Goal: Transaction & Acquisition: Purchase product/service

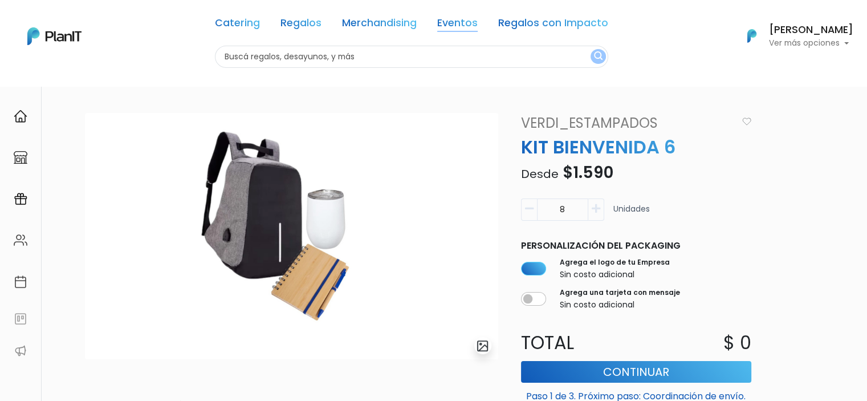
click at [460, 20] on link "Eventos" at bounding box center [457, 25] width 40 height 14
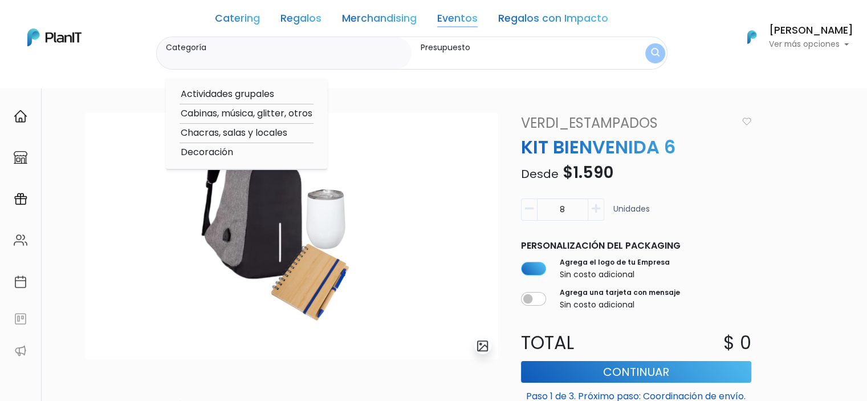
click at [454, 23] on link "Eventos" at bounding box center [457, 21] width 40 height 14
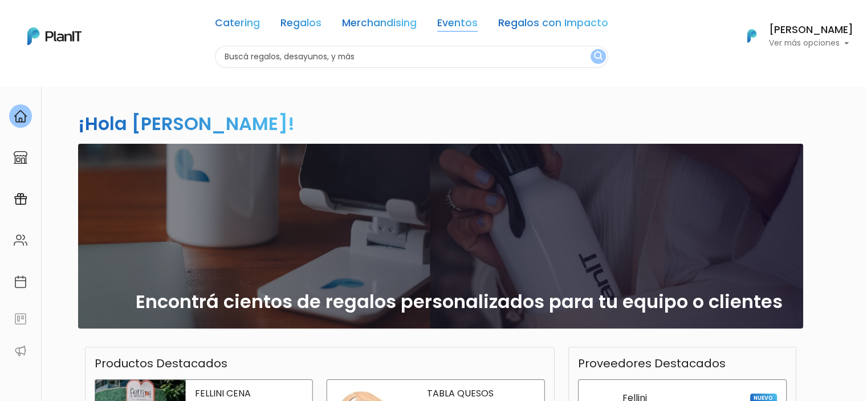
click at [461, 22] on link "Eventos" at bounding box center [457, 25] width 40 height 14
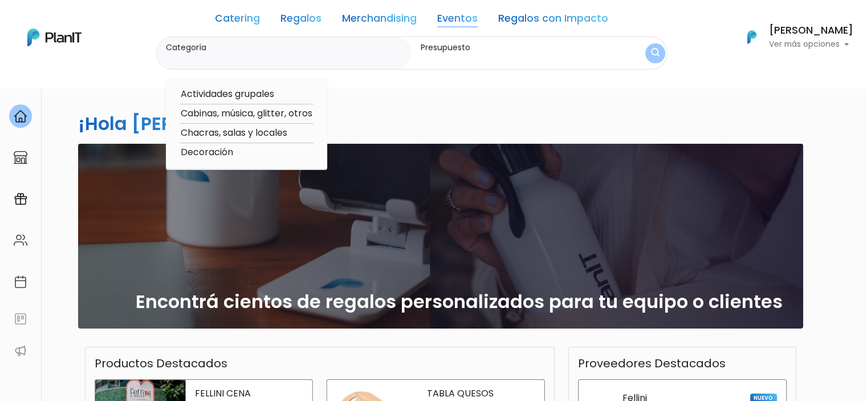
click at [394, 15] on link "Merchandising" at bounding box center [379, 21] width 75 height 14
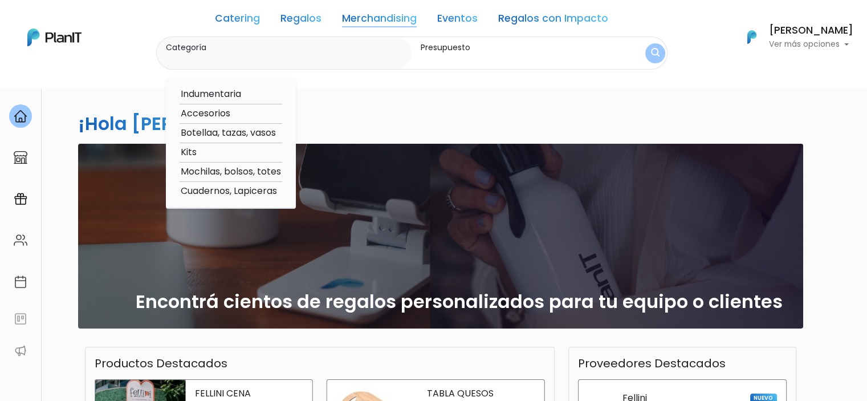
click at [394, 15] on link "Merchandising" at bounding box center [379, 21] width 75 height 14
click at [289, 17] on link "Regalos" at bounding box center [300, 21] width 41 height 14
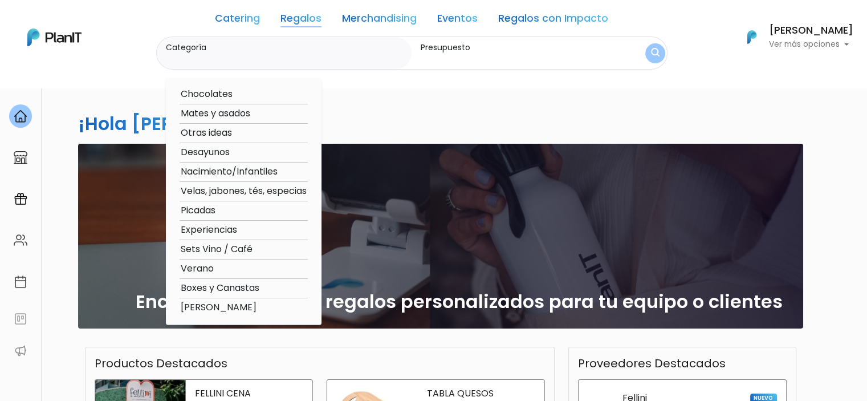
click at [240, 282] on option "Boxes y Canastas" at bounding box center [244, 288] width 128 height 14
type input "Boxes y Canastas"
type input "$0 - $1000"
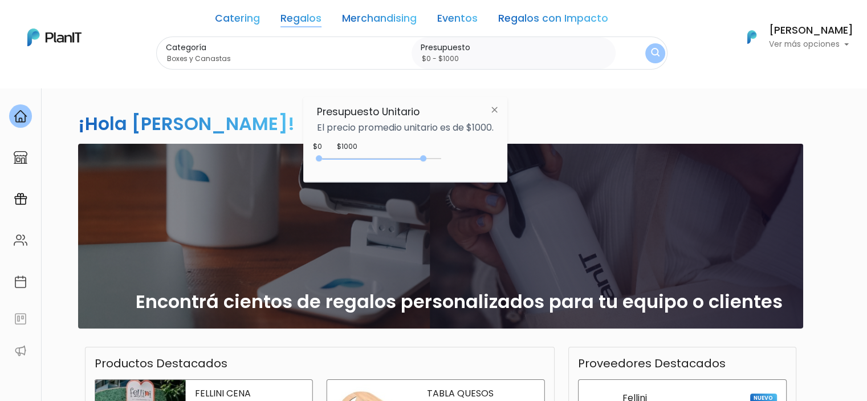
click at [426, 157] on div "0 : 4350 0 4350" at bounding box center [382, 160] width 120 height 11
click at [648, 40] on div "Categoría Boxes y Canastas Chocolates Mates y asados Otras ideas Desayunos Naci…" at bounding box center [411, 53] width 511 height 34
click at [648, 43] on button "submit" at bounding box center [654, 52] width 23 height 23
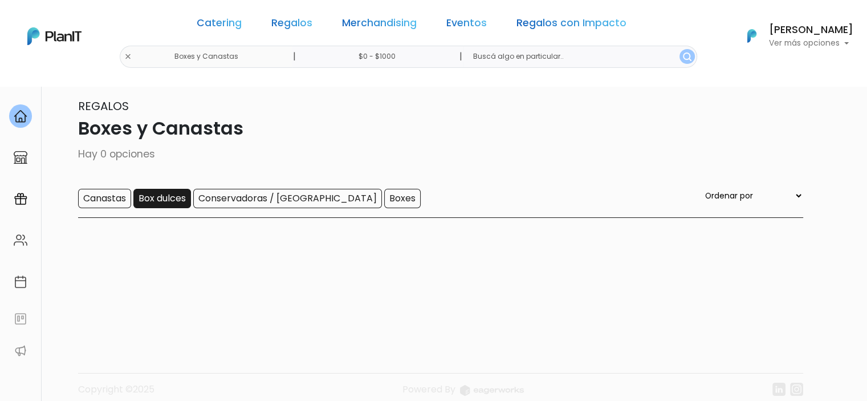
click at [150, 202] on input "Box dulces" at bounding box center [162, 198] width 58 height 19
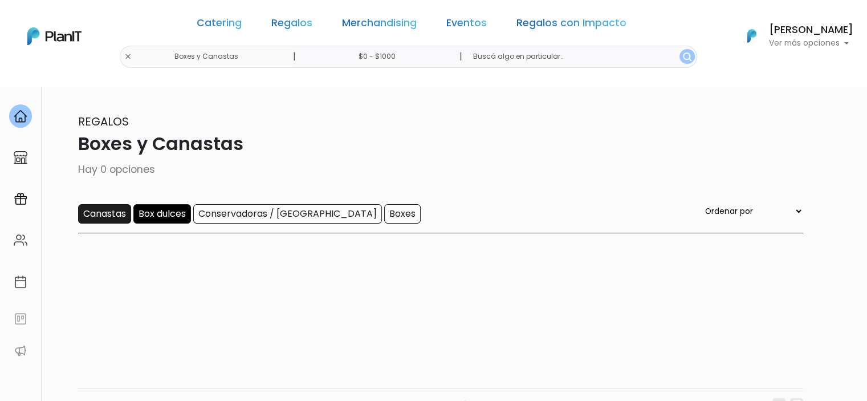
click at [107, 217] on input "Canastas" at bounding box center [104, 213] width 53 height 19
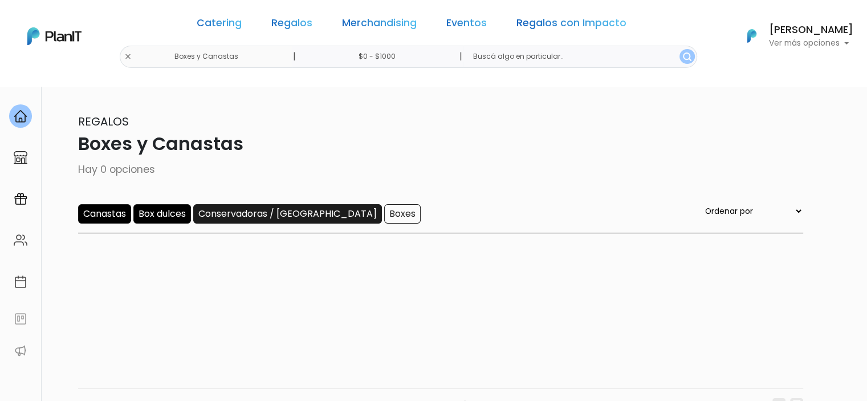
click at [293, 207] on input "Conservadoras / Bolsos" at bounding box center [287, 213] width 189 height 19
click at [394, 56] on input "$0 - $1000" at bounding box center [378, 57] width 173 height 22
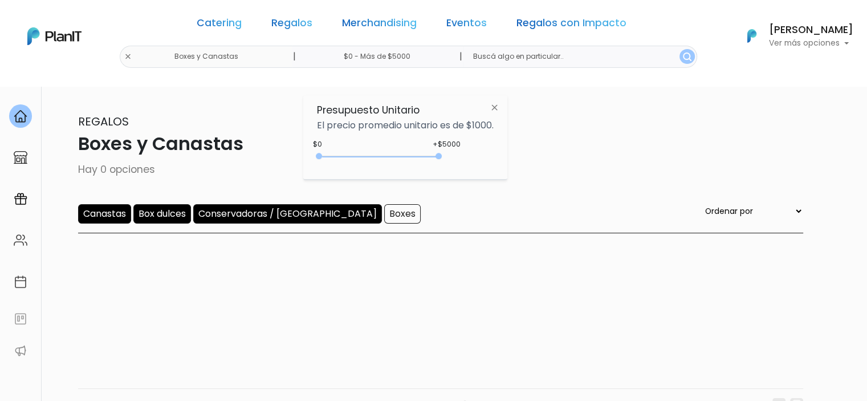
type input "$0 - Más de $5000"
drag, startPoint x: 343, startPoint y: 154, endPoint x: 475, endPoint y: 159, distance: 131.8
click at [475, 159] on div "+$5000 $0 0 : 5000 0 5000 0,5000" at bounding box center [405, 158] width 177 height 23
click at [683, 54] on img "submit" at bounding box center [687, 56] width 9 height 9
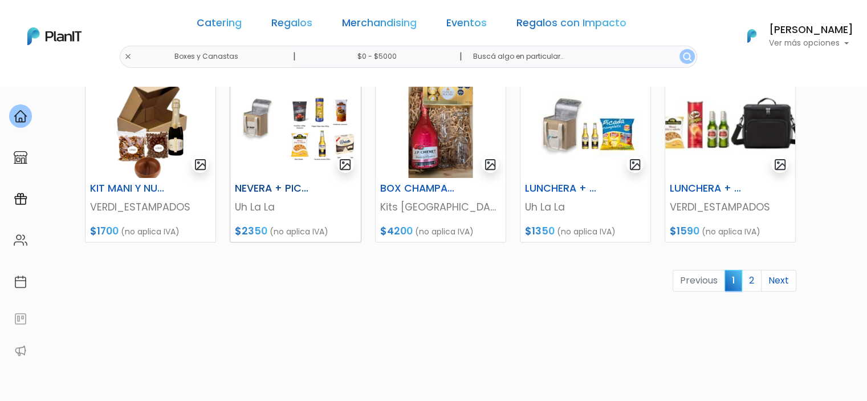
scroll to position [538, 0]
click at [323, 193] on div "NEVERA + PICADA" at bounding box center [295, 190] width 135 height 17
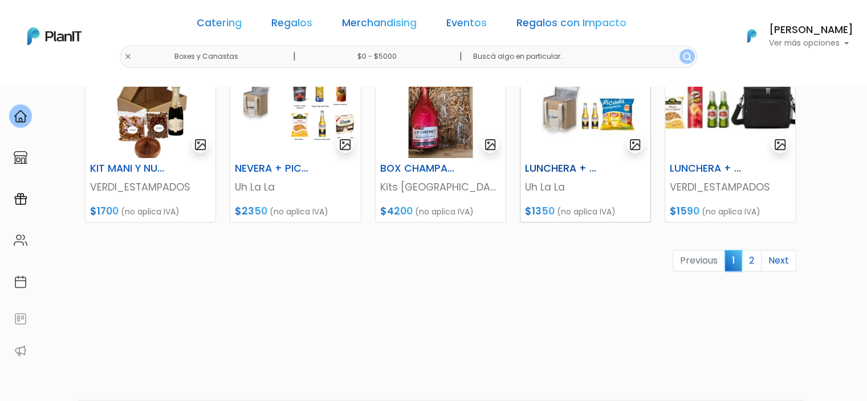
scroll to position [596, 0]
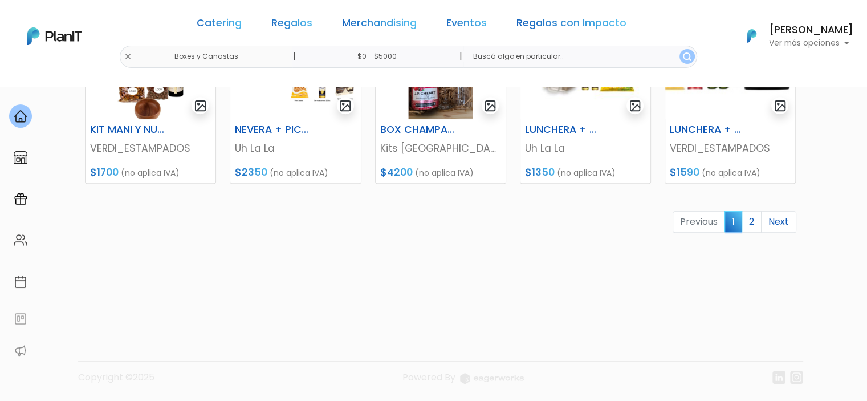
click at [744, 222] on link "2" at bounding box center [752, 222] width 20 height 22
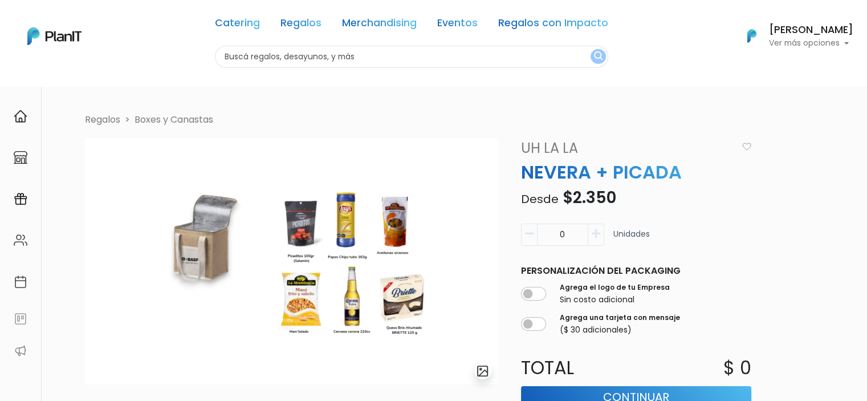
scroll to position [78, 0]
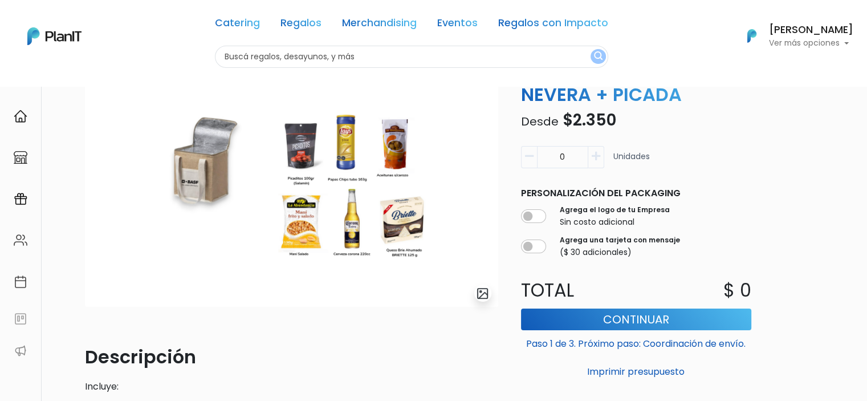
click at [595, 160] on icon "button" at bounding box center [596, 156] width 9 height 10
type input "2"
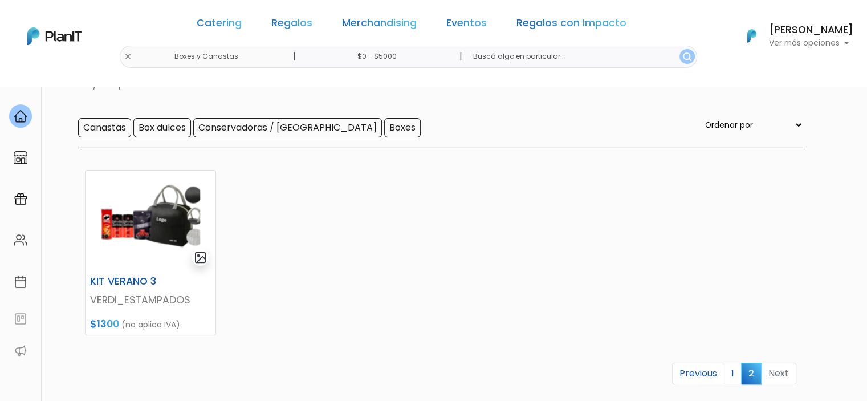
scroll to position [87, 0]
click at [127, 244] on img at bounding box center [151, 220] width 130 height 100
click at [117, 129] on input "Canastas" at bounding box center [104, 126] width 53 height 19
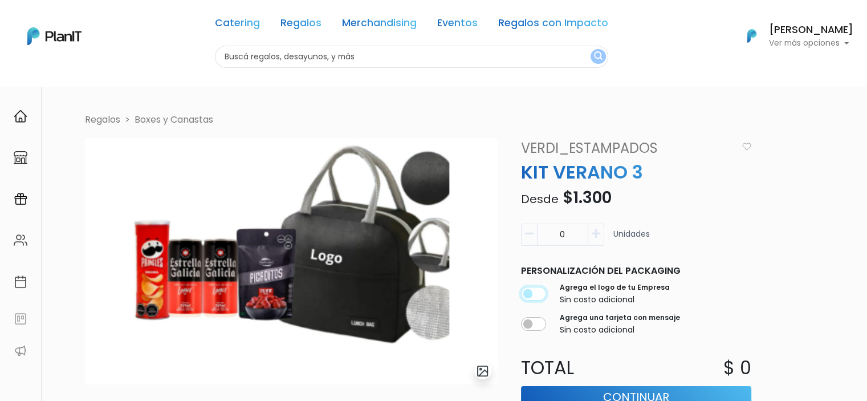
click at [540, 287] on input "checkbox" at bounding box center [533, 294] width 25 height 14
checkbox input "true"
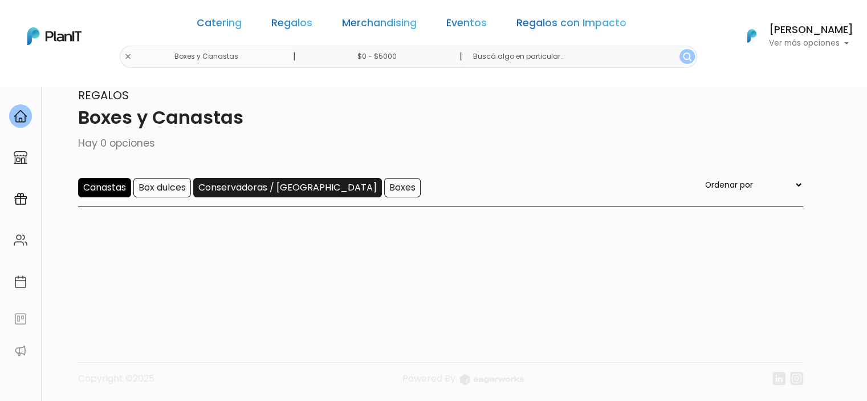
scroll to position [27, 0]
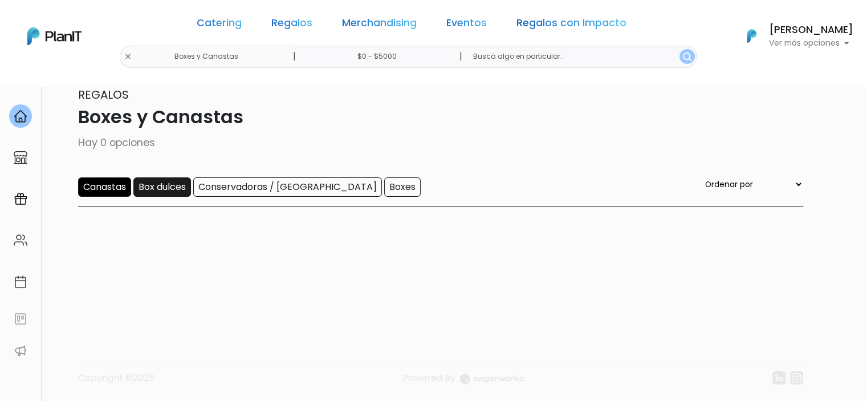
click at [182, 195] on input "Box dulces" at bounding box center [162, 186] width 58 height 19
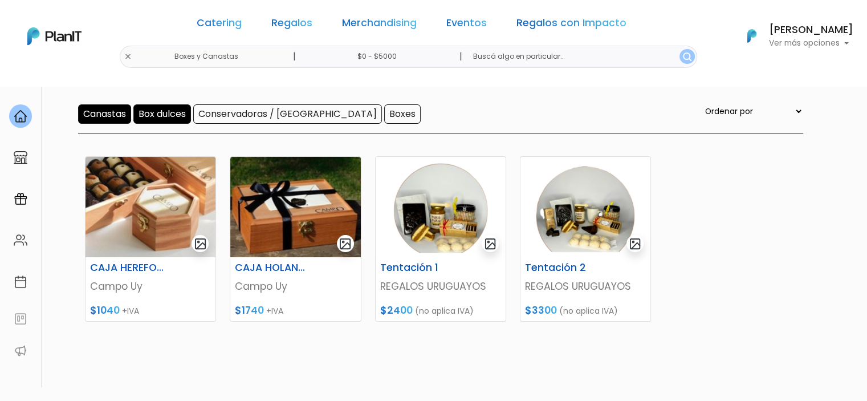
scroll to position [93, 0]
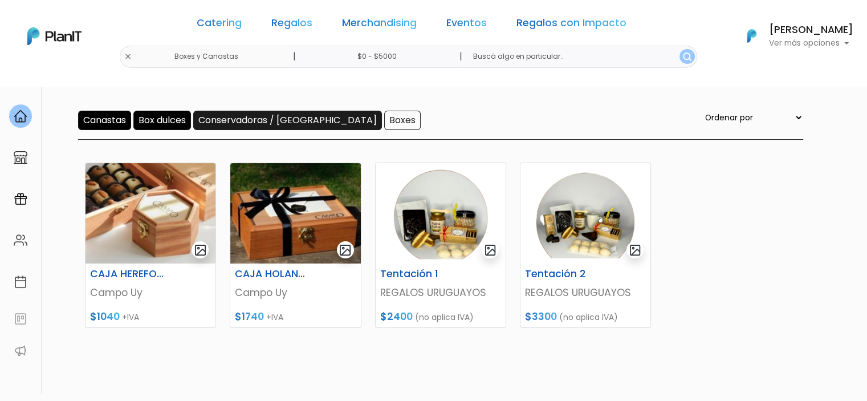
click at [286, 121] on input "Conservadoras / [GEOGRAPHIC_DATA]" at bounding box center [287, 120] width 189 height 19
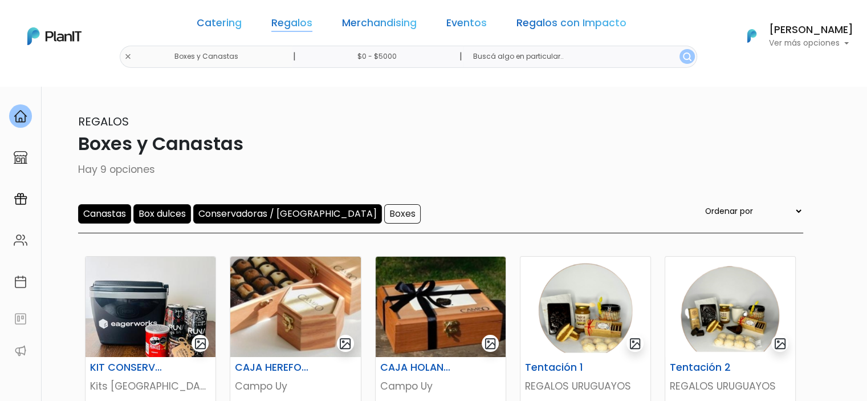
click at [296, 22] on link "Regalos" at bounding box center [291, 25] width 41 height 14
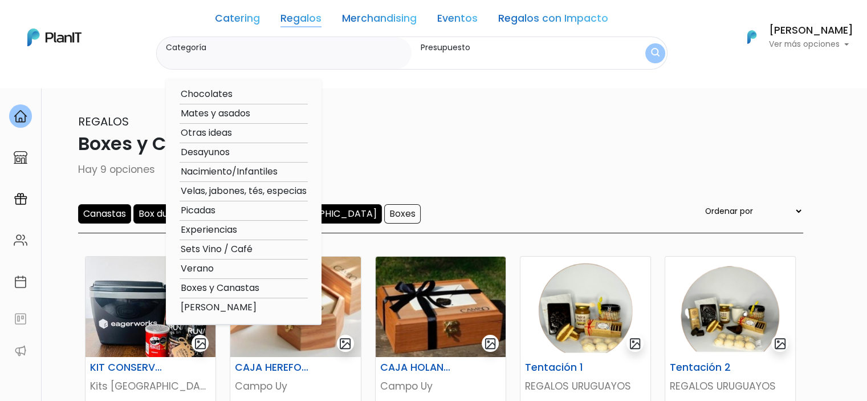
click at [197, 271] on option "Verano" at bounding box center [244, 269] width 128 height 14
type input "Verano"
type input "$0 - Más de $5000"
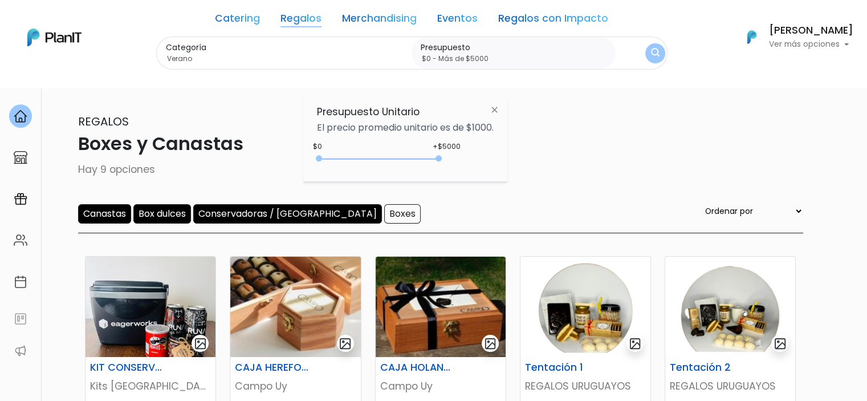
click at [611, 211] on div "Canastas Box dulces Conservadoras / Bolsos Boxes Ordenar por Menor Precio Mayor…" at bounding box center [440, 218] width 725 height 29
click at [651, 52] on img "submit" at bounding box center [655, 53] width 9 height 11
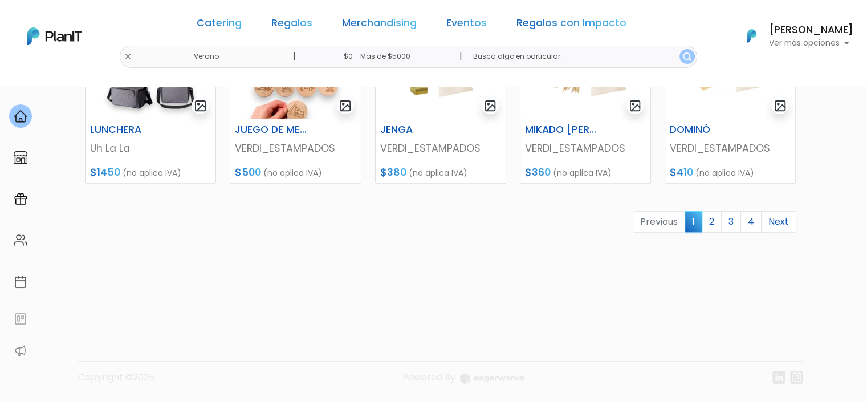
scroll to position [595, 0]
